Goal: Complete Application Form: Complete application form

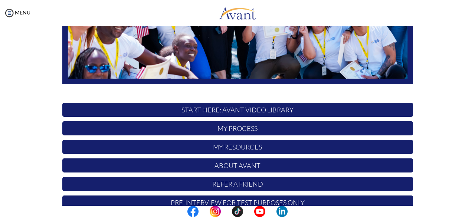
scroll to position [195, 0]
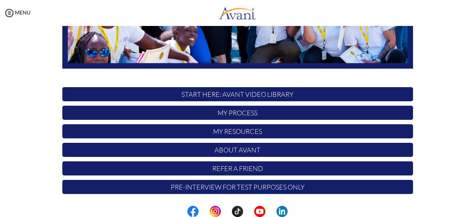
click at [275, 95] on p "START HERE: Avant Video Library" at bounding box center [237, 94] width 351 height 14
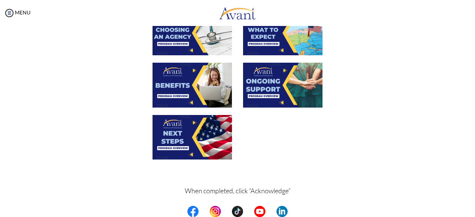
scroll to position [281, 0]
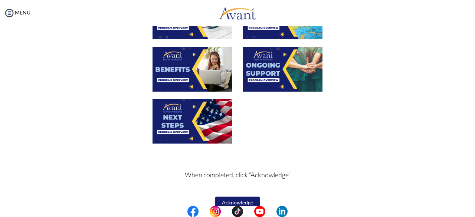
click at [243, 201] on button "Acknowledge" at bounding box center [237, 203] width 45 height 12
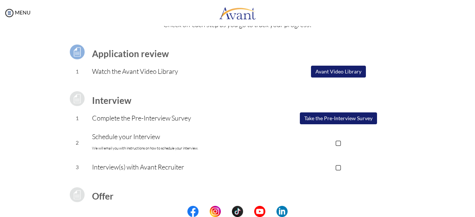
scroll to position [42, 0]
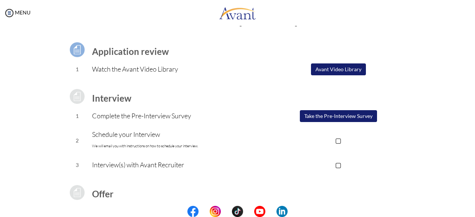
click at [359, 112] on button "Take the Pre-Interview Survey" at bounding box center [338, 116] width 77 height 12
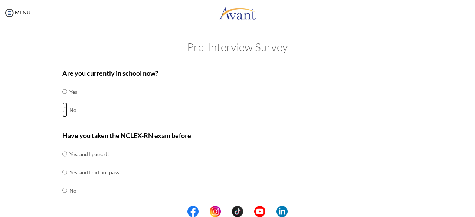
click at [63, 99] on input "radio" at bounding box center [64, 91] width 5 height 15
radio input "true"
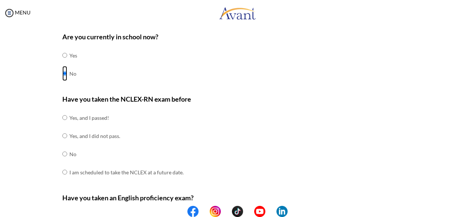
scroll to position [30, 0]
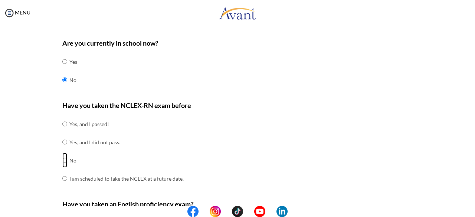
click at [62, 131] on input "radio" at bounding box center [64, 123] width 5 height 15
radio input "true"
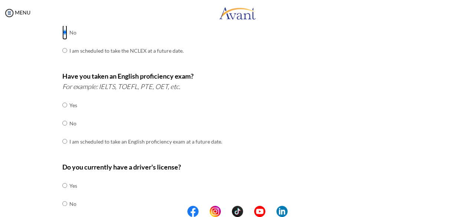
scroll to position [158, 0]
click at [62, 112] on input "radio" at bounding box center [64, 104] width 5 height 15
radio input "true"
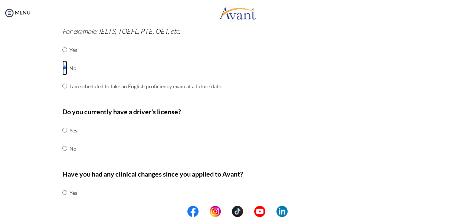
scroll to position [217, 0]
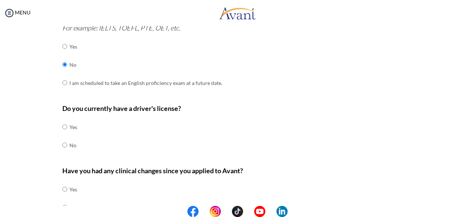
click at [59, 128] on div "Are you currently in school now? Yes No Have you taken the NCLEX-RN exam before…" at bounding box center [238, 44] width 362 height 392
click at [69, 124] on td "Yes" at bounding box center [73, 127] width 8 height 18
click at [62, 126] on input "radio" at bounding box center [64, 126] width 5 height 15
radio input "true"
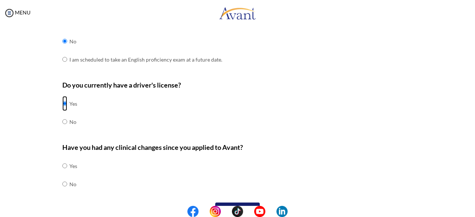
scroll to position [256, 0]
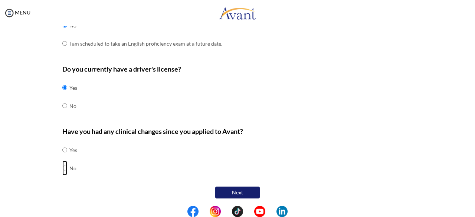
click at [63, 157] on input "radio" at bounding box center [64, 149] width 5 height 15
radio input "true"
click at [245, 190] on button "Next" at bounding box center [237, 193] width 45 height 12
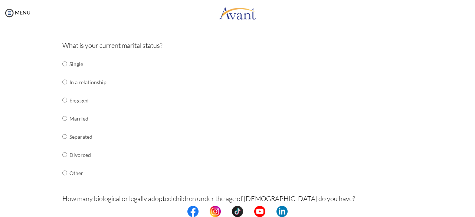
scroll to position [80, 0]
click at [63, 72] on input "radio" at bounding box center [64, 64] width 5 height 15
radio input "true"
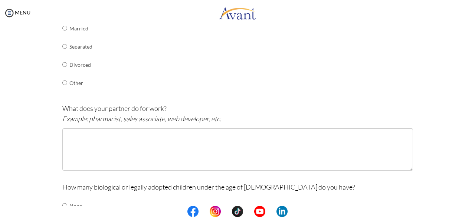
scroll to position [167, 0]
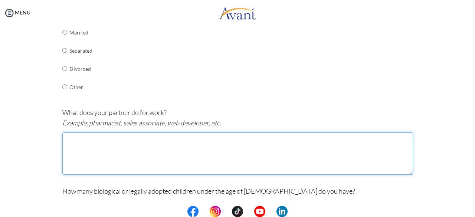
click at [157, 150] on textarea at bounding box center [237, 153] width 351 height 42
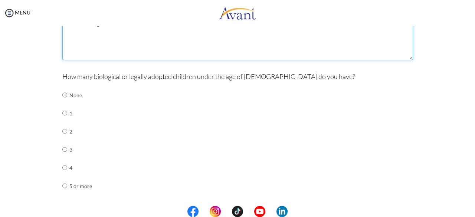
scroll to position [283, 0]
type textarea "Fashion Designer"
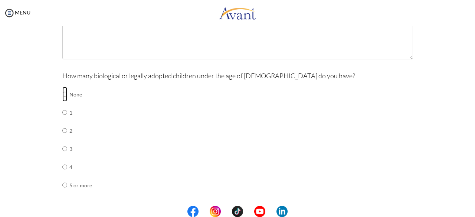
click at [62, 91] on input "radio" at bounding box center [64, 94] width 5 height 15
radio input "true"
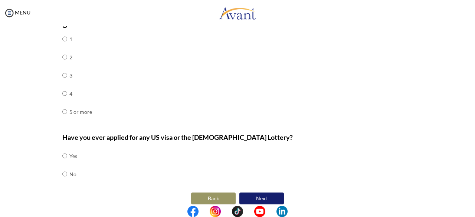
scroll to position [362, 0]
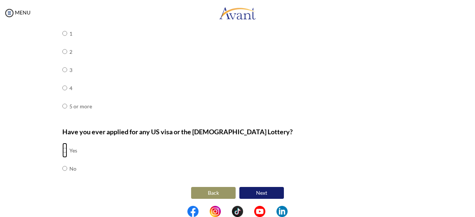
click at [62, 147] on input "radio" at bounding box center [64, 150] width 5 height 15
radio input "true"
click at [264, 188] on button "Next" at bounding box center [261, 193] width 45 height 12
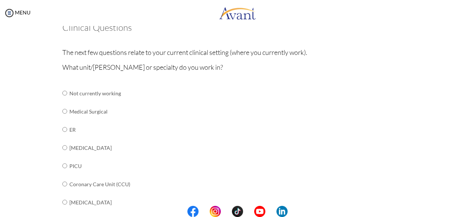
scroll to position [50, 0]
click at [62, 99] on input "radio" at bounding box center [64, 92] width 5 height 15
radio input "true"
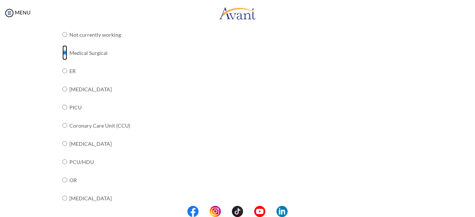
scroll to position [319, 0]
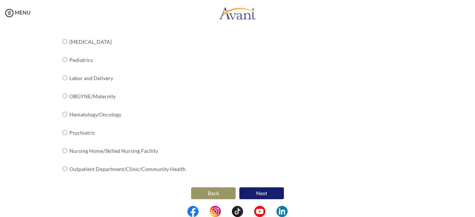
click at [263, 187] on button "Next" at bounding box center [261, 193] width 45 height 12
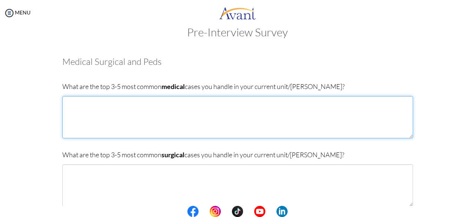
click at [72, 104] on textarea at bounding box center [237, 117] width 351 height 42
click at [80, 121] on textarea "Pnemonia Malaria Stroke" at bounding box center [237, 117] width 351 height 42
click at [80, 119] on textarea "Pnemonia Malaria Stroke" at bounding box center [237, 117] width 351 height 42
click at [86, 118] on textarea "Pnemonia Malaria Strokes" at bounding box center [237, 117] width 351 height 42
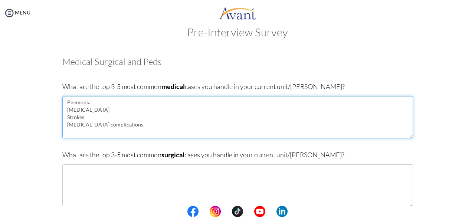
click at [64, 98] on textarea "Pnemonia Malaria Strokes Diabetes complications" at bounding box center [237, 117] width 351 height 42
click at [76, 104] on textarea "Pnemonia Malaria Strokes Diabetes complications" at bounding box center [237, 117] width 351 height 42
click at [88, 113] on textarea "Pnemonia Malaria Strokes Diabetes complications" at bounding box center [237, 117] width 351 height 42
click at [73, 104] on textarea "Pnemonia COPD Strokes Diabetes complications" at bounding box center [237, 117] width 351 height 42
click at [87, 115] on textarea "Pneumonia COPD Strokes Diabetes complications" at bounding box center [237, 117] width 351 height 42
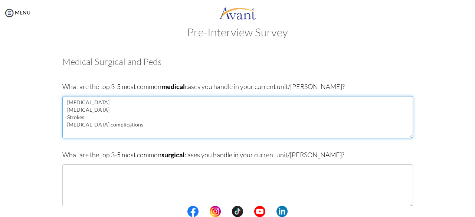
click at [119, 125] on textarea "Pneumonia COPD Strokes Diabetes complications" at bounding box center [237, 117] width 351 height 42
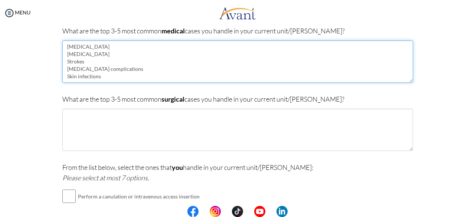
scroll to position [73, 0]
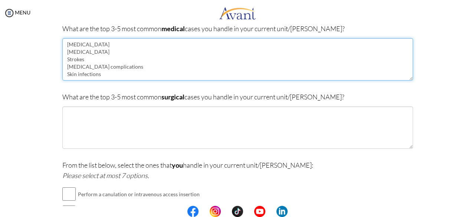
type textarea "Pneumonia COPD Strokes Diabetes complications Skin infections"
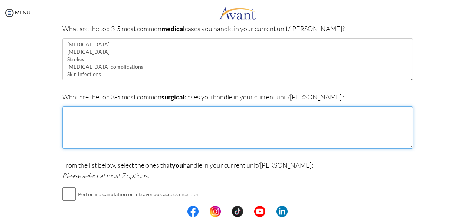
click at [101, 117] on textarea at bounding box center [237, 127] width 351 height 42
click at [68, 122] on textarea "knee and hip replacements appendicitis" at bounding box center [237, 127] width 351 height 42
click at [67, 116] on textarea "knee and hip replacements Appendicitis" at bounding box center [237, 127] width 351 height 42
click at [67, 115] on textarea "knee and hip replacements Appendicitis" at bounding box center [237, 127] width 351 height 42
click at [96, 125] on textarea "Knee and hip replacements Appendicitis" at bounding box center [237, 127] width 351 height 42
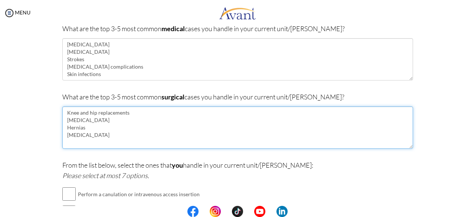
click at [87, 124] on textarea "Knee and hip replacements Appendicitis Hernias Cellulitis" at bounding box center [237, 127] width 351 height 42
click at [93, 119] on textarea "Knee and hip replacements Appendicitis Hernias Cellulitis" at bounding box center [237, 127] width 351 height 42
click at [66, 120] on textarea "Knee and hip replacements Appendicitis Hernias Cellulitis" at bounding box center [237, 127] width 351 height 42
click at [64, 120] on textarea "Knee and hip replacements Appendicitis Hernias Cellulitis" at bounding box center [237, 127] width 351 height 42
click at [67, 119] on textarea "Knee and hip replacements Appendicitis Hernias Cellulitis" at bounding box center [237, 127] width 351 height 42
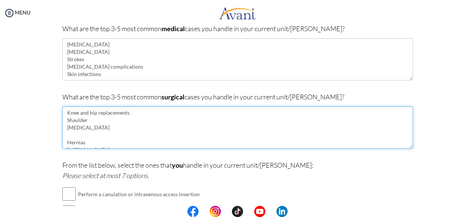
click at [73, 123] on textarea "Knee and hip replacements Shaulder Appendicitis Hernias Cellulitis" at bounding box center [237, 127] width 351 height 42
click at [74, 123] on textarea "Knee and hip replacements Shaulder Appendicitis Hernias Cellulitis" at bounding box center [237, 127] width 351 height 42
click at [96, 122] on textarea "Knee and hip replacements Shoulder Appendicitis Hernias Cellulitis" at bounding box center [237, 127] width 351 height 42
click at [77, 138] on textarea "Knee and hip replacements Shoulder and rotator cuff surgeries Appendicitis Hern…" at bounding box center [237, 127] width 351 height 42
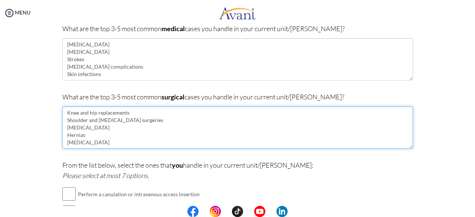
click at [86, 145] on textarea "Knee and hip replacements Shoulder and rotator cuff surgeries Appendicitis Hern…" at bounding box center [237, 127] width 351 height 42
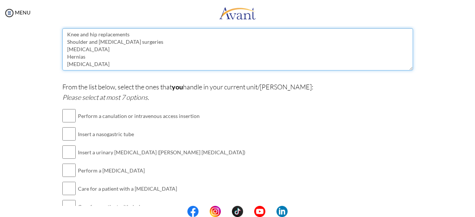
scroll to position [153, 0]
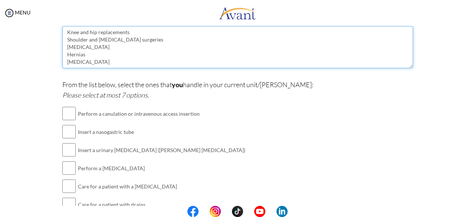
type textarea "Knee and hip replacements Shoulder and rotator cuff surgeries Appendicitis Hern…"
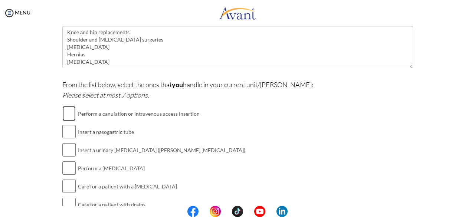
click at [70, 115] on input "checkbox" at bounding box center [68, 113] width 13 height 15
checkbox input "true"
click at [67, 132] on input "checkbox" at bounding box center [68, 131] width 13 height 15
checkbox input "true"
click at [63, 147] on input "checkbox" at bounding box center [68, 149] width 13 height 15
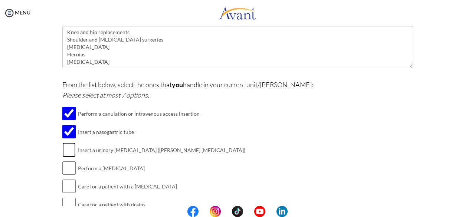
checkbox input "true"
click at [67, 167] on input "checkbox" at bounding box center [68, 168] width 13 height 15
checkbox input "true"
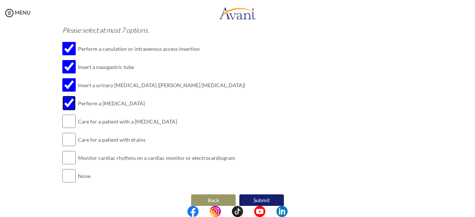
scroll to position [224, 0]
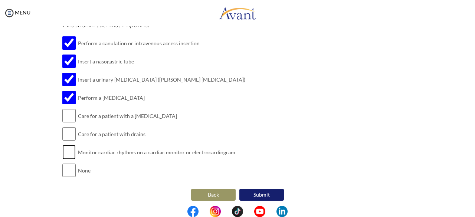
click at [65, 153] on input "checkbox" at bounding box center [68, 152] width 13 height 15
checkbox input "true"
click at [72, 134] on input "checkbox" at bounding box center [68, 133] width 13 height 15
checkbox input "true"
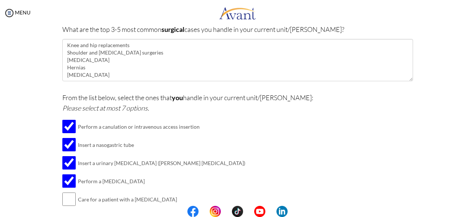
scroll to position [110, 0]
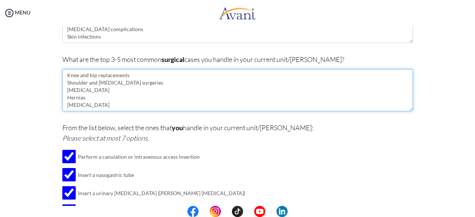
click at [152, 85] on textarea "Knee and hip replacements Shoulder and rotator cuff surgeries Appendicitis Hern…" at bounding box center [237, 90] width 351 height 42
click at [90, 98] on textarea "Knee and hip replacements Appendicitis Hernias Fractures" at bounding box center [237, 90] width 351 height 42
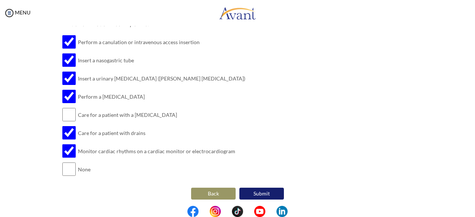
scroll to position [226, 0]
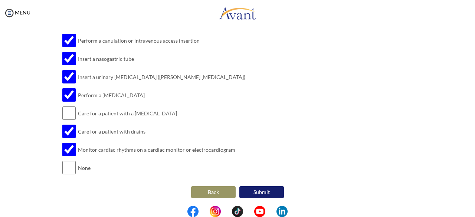
type textarea "Knee and hip replacements Appendicitis Hernias Fractures Gallbladder diseases"
click at [68, 117] on input "checkbox" at bounding box center [68, 113] width 13 height 15
checkbox input "true"
click at [267, 191] on button "Submit" at bounding box center [261, 192] width 45 height 12
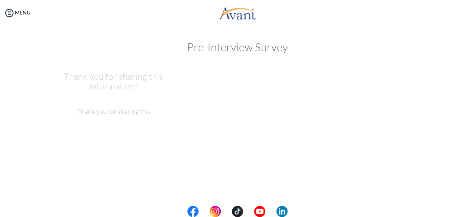
scroll to position [0, 0]
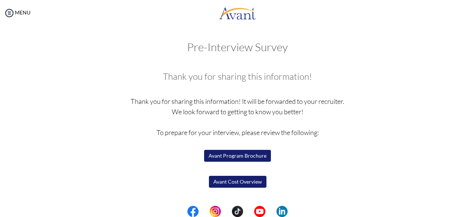
click at [236, 178] on button "Avant Cost Overview" at bounding box center [237, 182] width 57 height 12
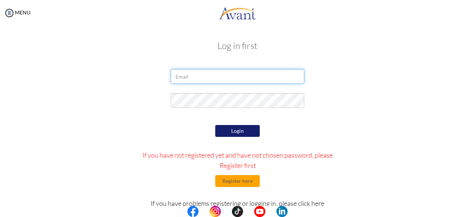
type input "[EMAIL_ADDRESS][DOMAIN_NAME]"
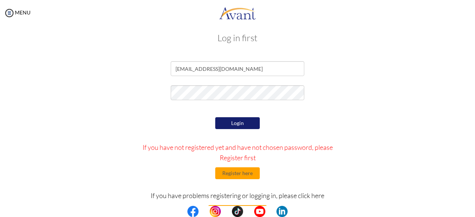
scroll to position [6, 0]
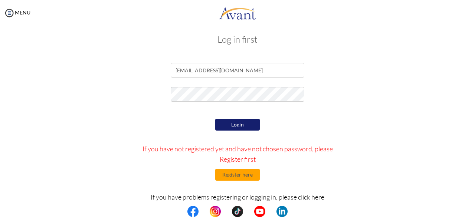
click at [237, 124] on button "Login" at bounding box center [237, 125] width 45 height 12
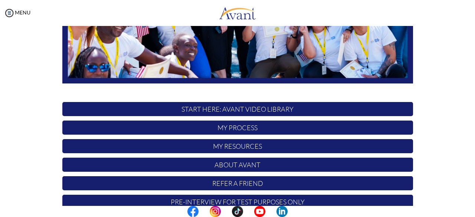
scroll to position [195, 0]
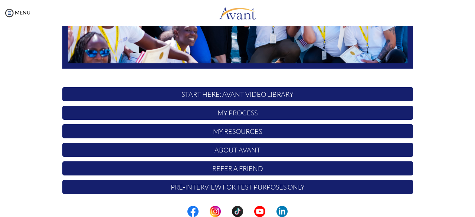
click at [257, 93] on p "START HERE: Avant Video Library" at bounding box center [237, 94] width 351 height 14
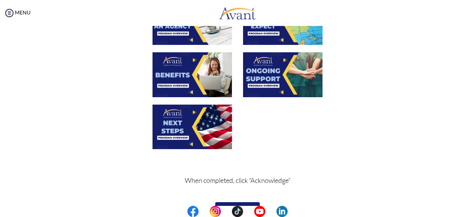
scroll to position [293, 0]
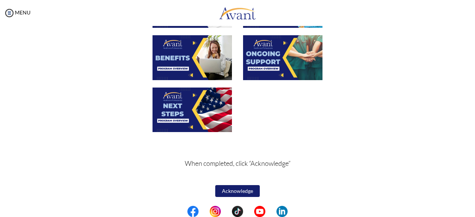
click at [246, 191] on button "Acknowledge" at bounding box center [237, 191] width 45 height 12
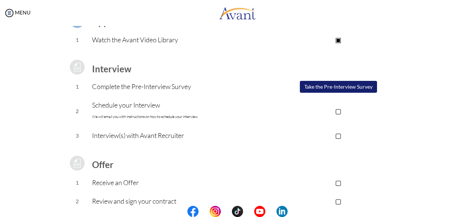
scroll to position [74, 0]
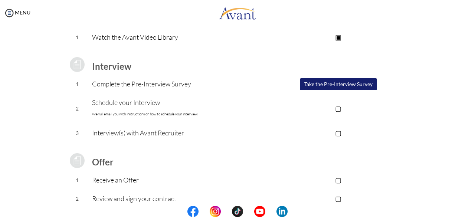
click at [351, 86] on button "Take the Pre-Interview Survey" at bounding box center [338, 84] width 77 height 12
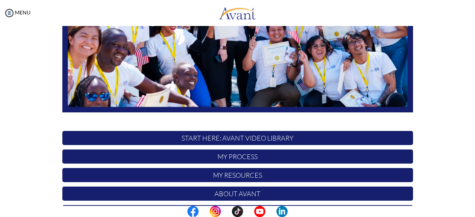
scroll to position [154, 0]
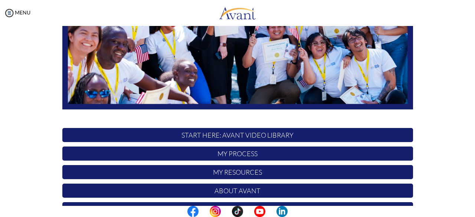
click at [309, 131] on p "START HERE: Avant Video Library" at bounding box center [237, 135] width 351 height 14
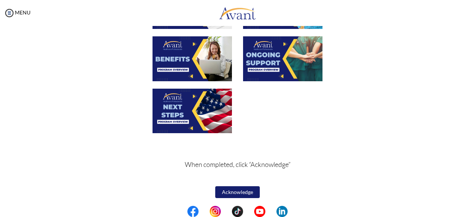
scroll to position [293, 0]
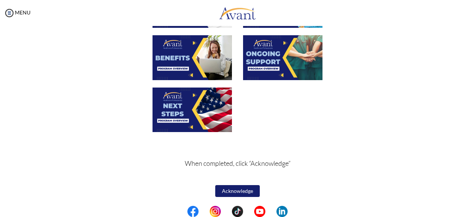
click at [238, 190] on button "Acknowledge" at bounding box center [237, 191] width 45 height 12
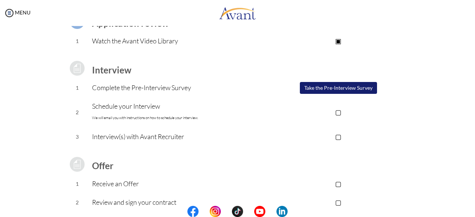
scroll to position [71, 0]
click at [170, 108] on p "Schedule your Interview We will email you with instructions on how to schedule …" at bounding box center [178, 112] width 172 height 22
click at [339, 111] on p "▢" at bounding box center [338, 111] width 149 height 10
